Goal: Information Seeking & Learning: Learn about a topic

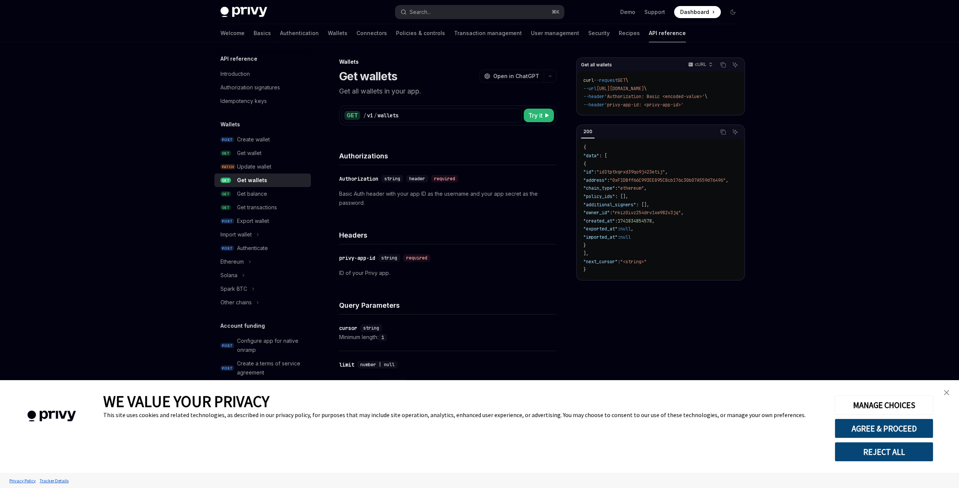
click at [645, 331] on link "close banner" at bounding box center [946, 392] width 15 height 15
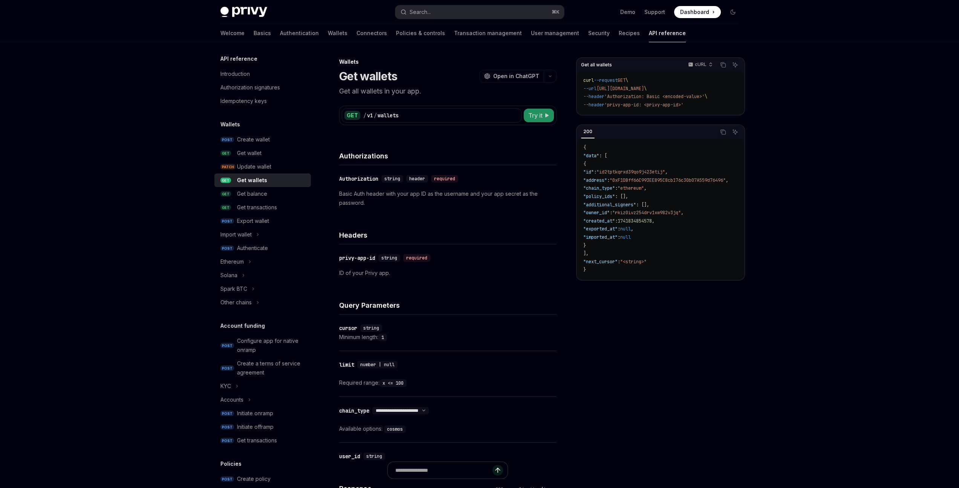
click at [532, 118] on span "Try it" at bounding box center [535, 115] width 14 height 9
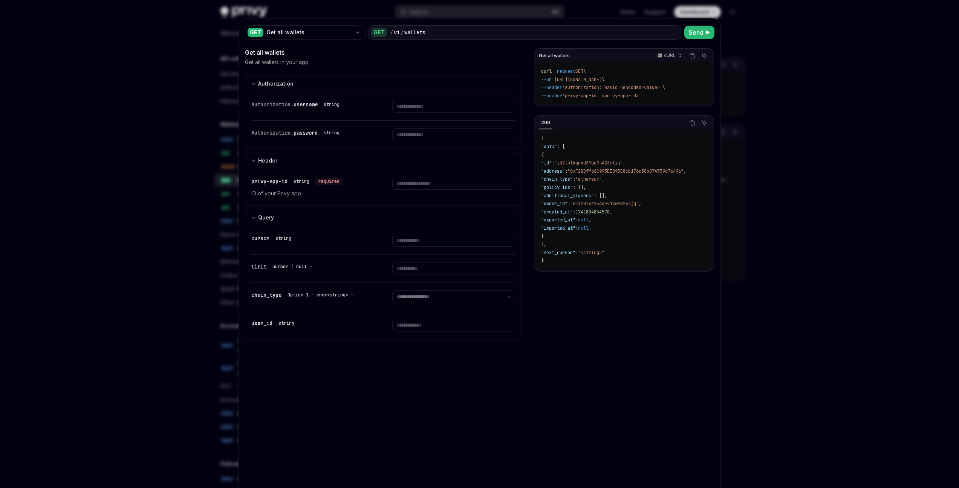
click at [645, 62] on div at bounding box center [479, 244] width 959 height 488
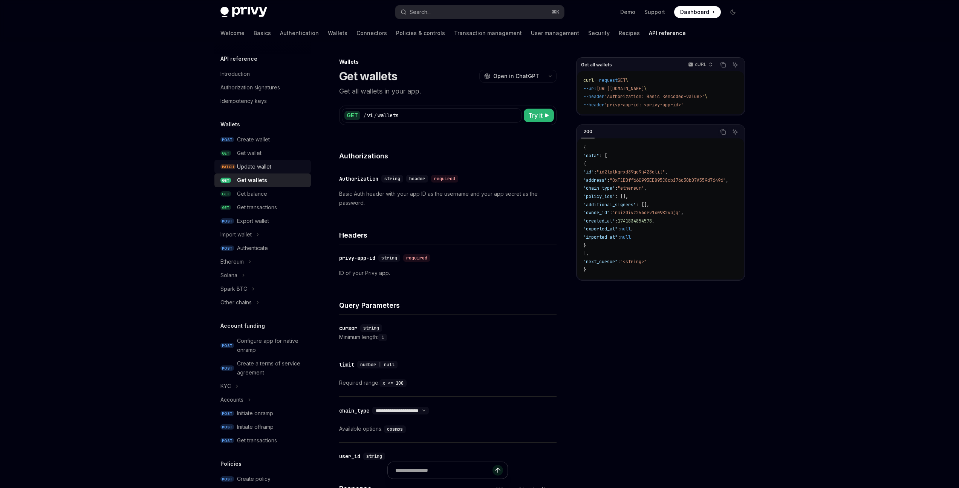
click at [273, 167] on div "Update wallet" at bounding box center [271, 166] width 69 height 9
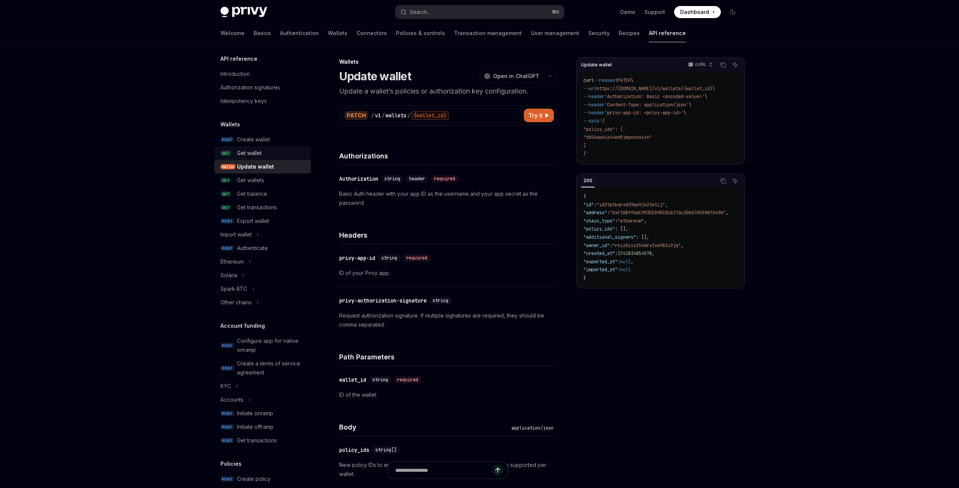
click at [274, 157] on div "Get wallet" at bounding box center [271, 152] width 69 height 9
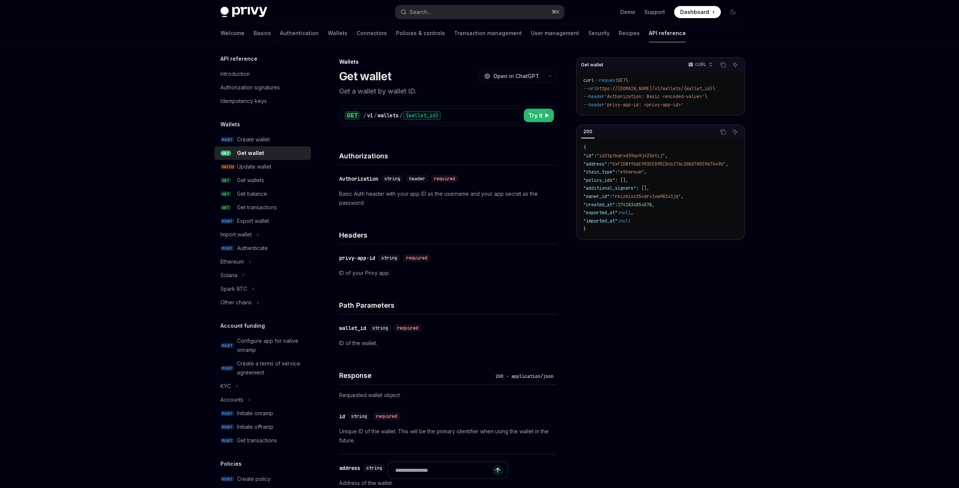
click at [274, 148] on div "Get wallet" at bounding box center [271, 152] width 69 height 9
click at [275, 139] on div "Create wallet" at bounding box center [271, 139] width 69 height 9
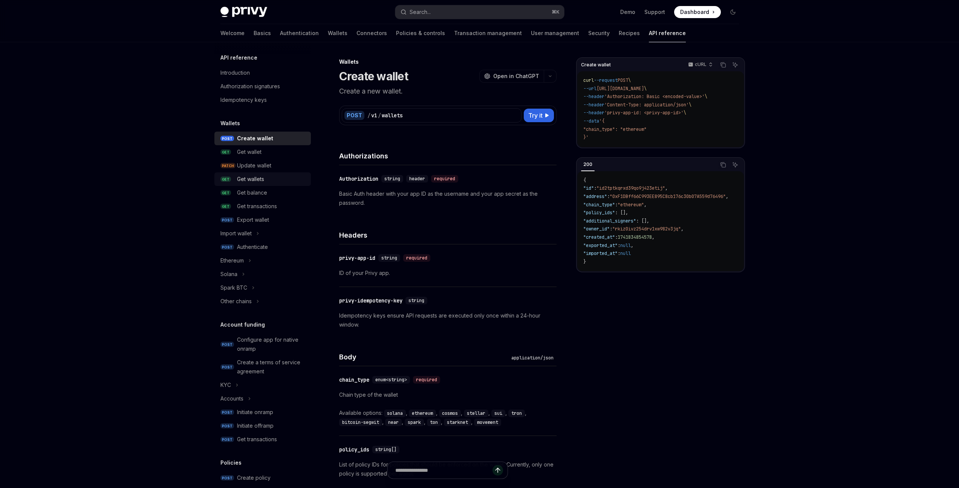
scroll to position [2, 0]
click at [274, 221] on div "Export wallet" at bounding box center [271, 219] width 69 height 9
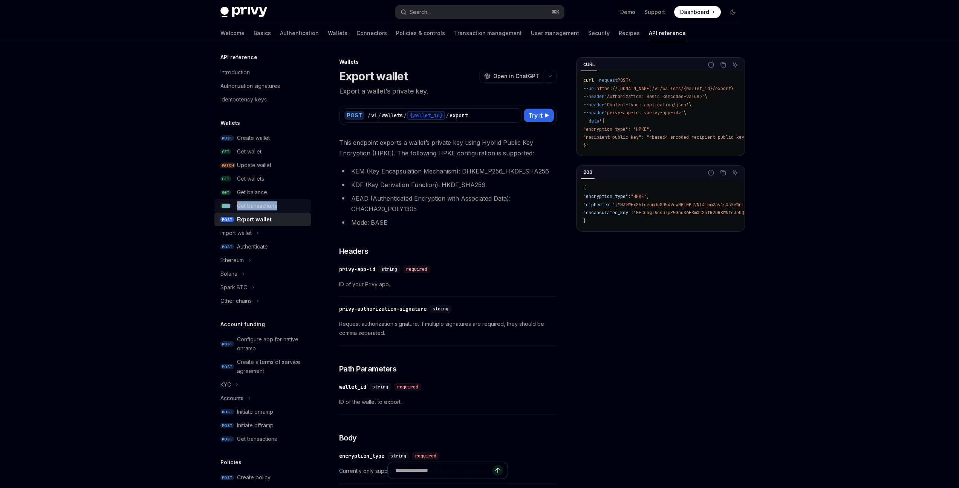
click at [265, 206] on div "Get transactions" at bounding box center [257, 205] width 40 height 9
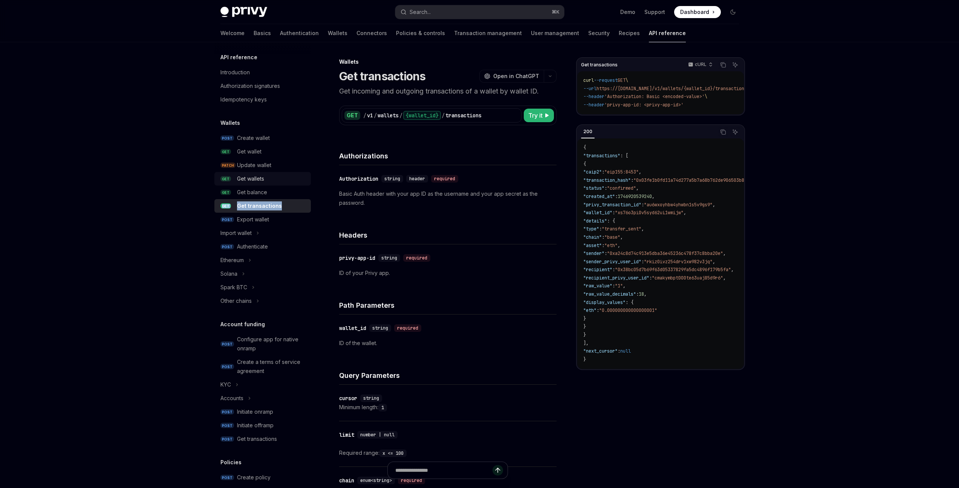
click at [274, 177] on div "Get wallets" at bounding box center [271, 178] width 69 height 9
type textarea "*"
